Goal: Find specific page/section: Find specific page/section

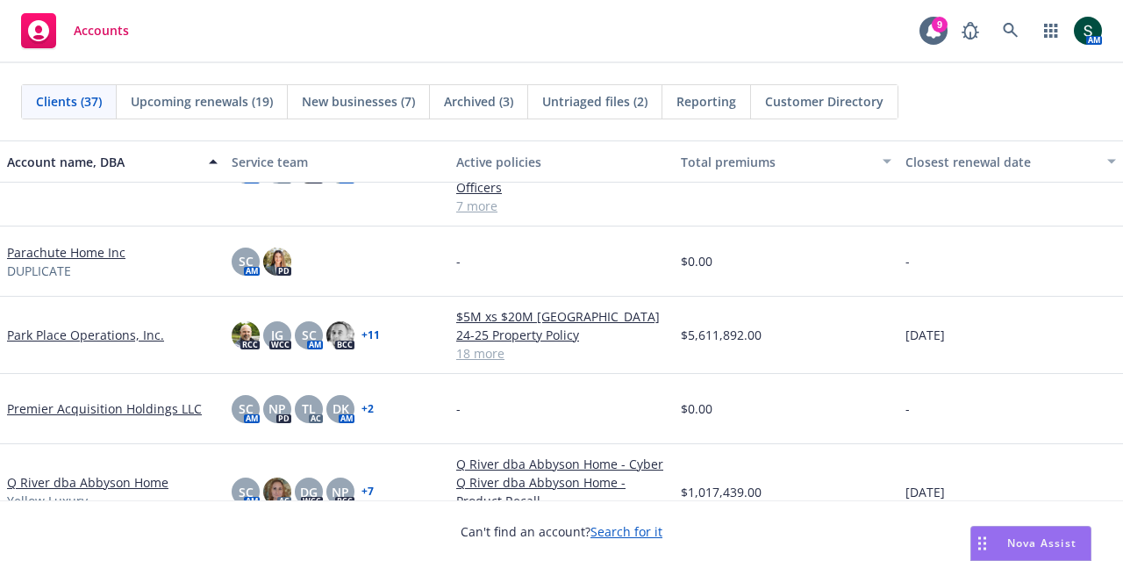
scroll to position [1667, 0]
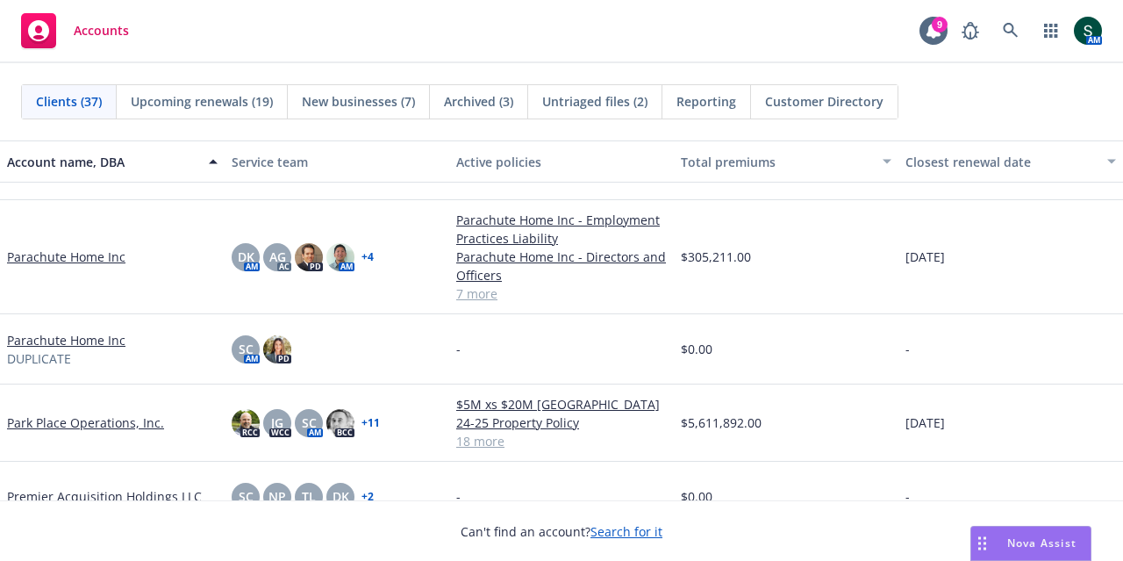
click at [58, 253] on link "Parachute Home Inc" at bounding box center [66, 256] width 118 height 18
